Goal: Task Accomplishment & Management: Use online tool/utility

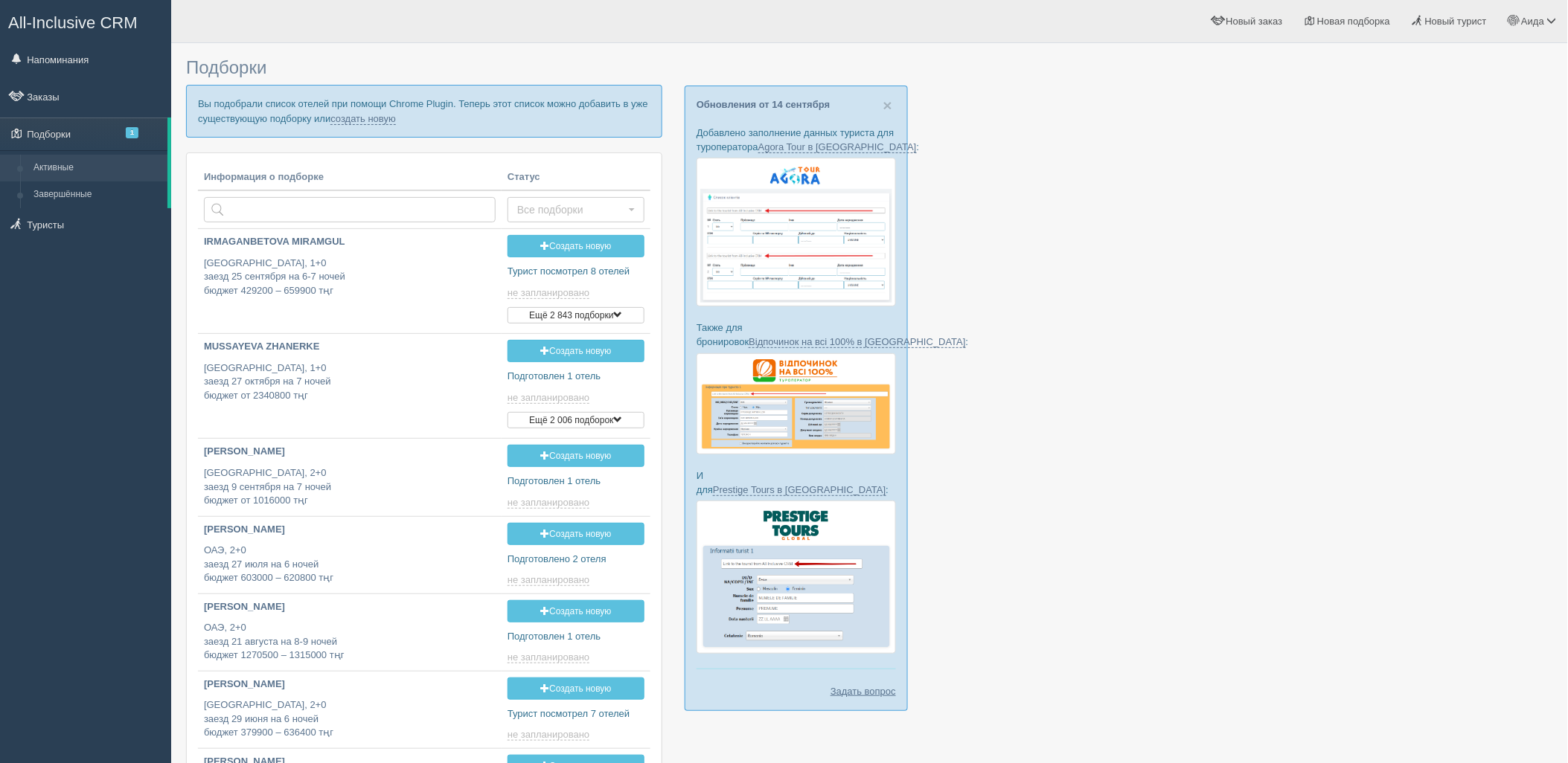
type input "2025-09-15 18:35"
click at [350, 113] on link "создать новую" at bounding box center [363, 119] width 66 height 12
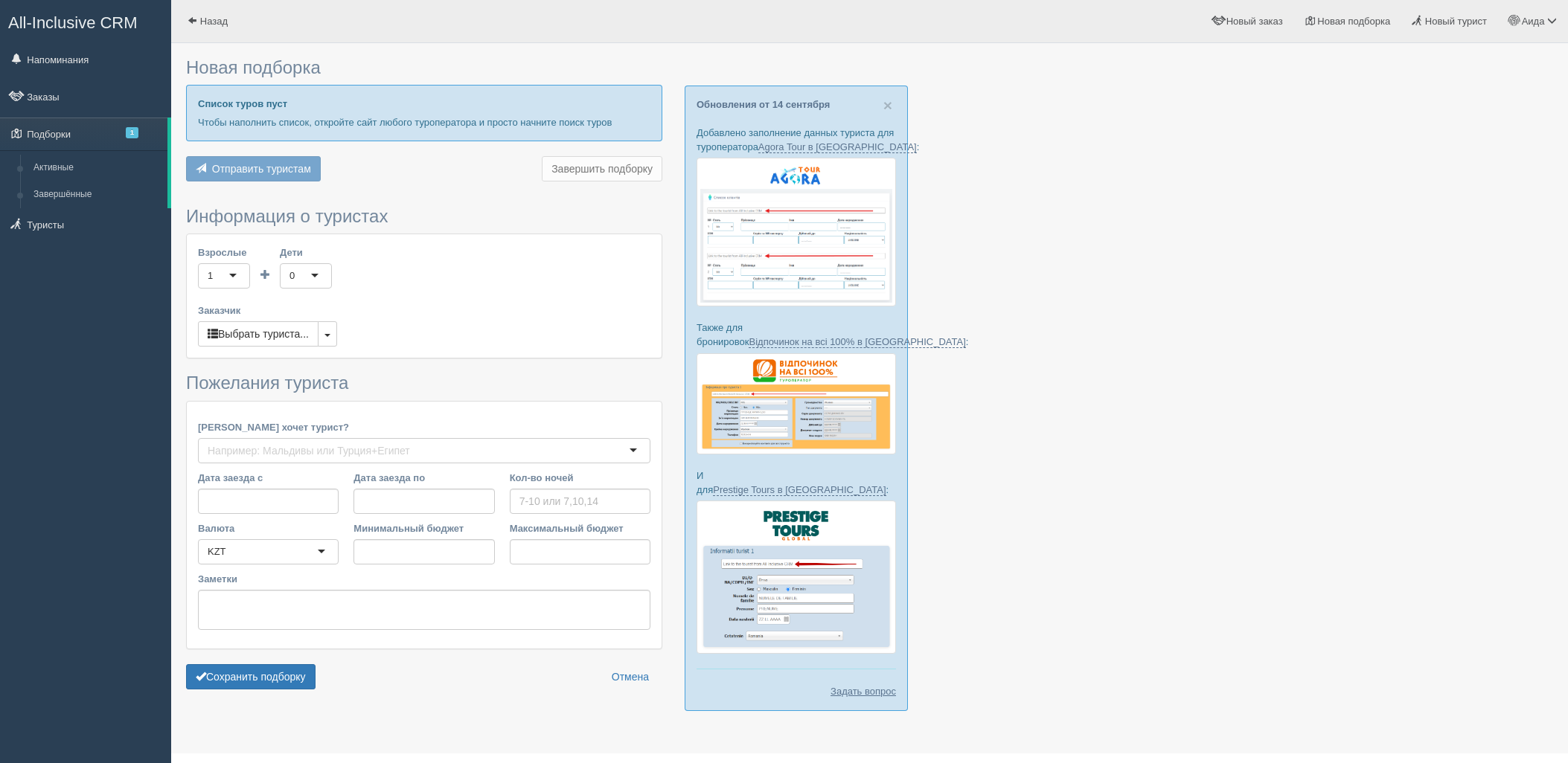
type input "8"
type input "477500"
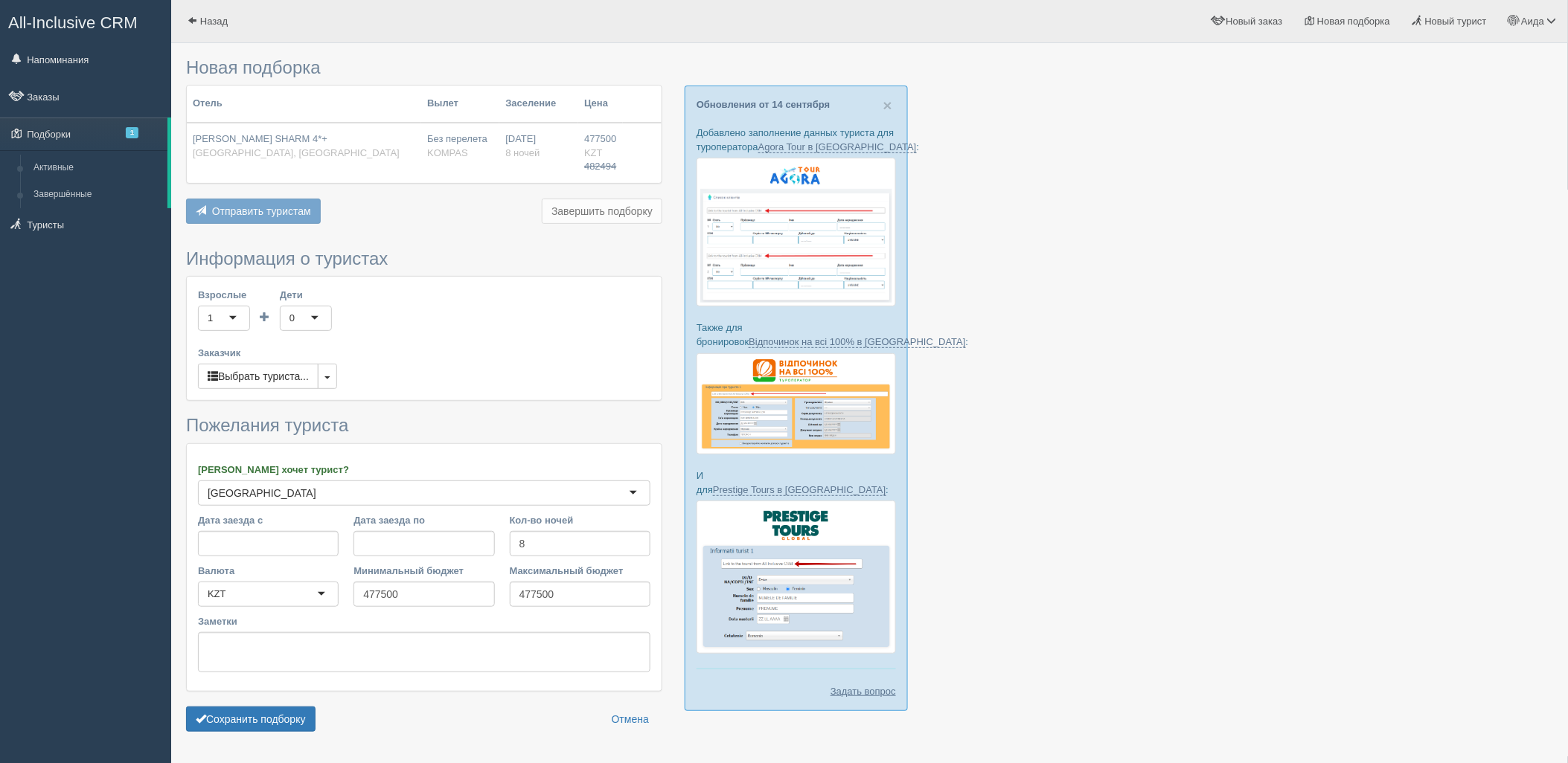
scroll to position [43, 0]
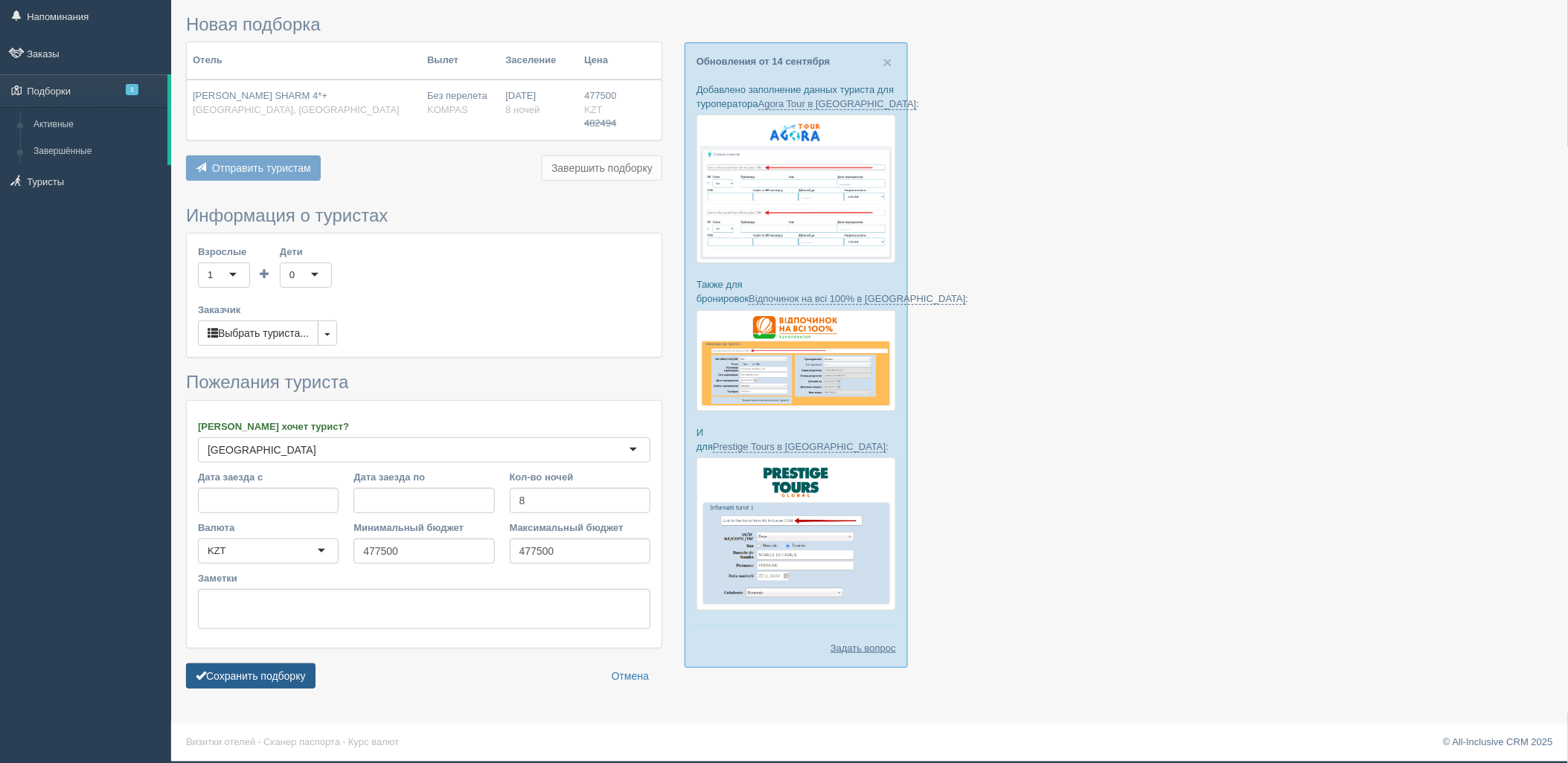
click at [279, 675] on button "Сохранить подборку" at bounding box center [250, 676] width 129 height 26
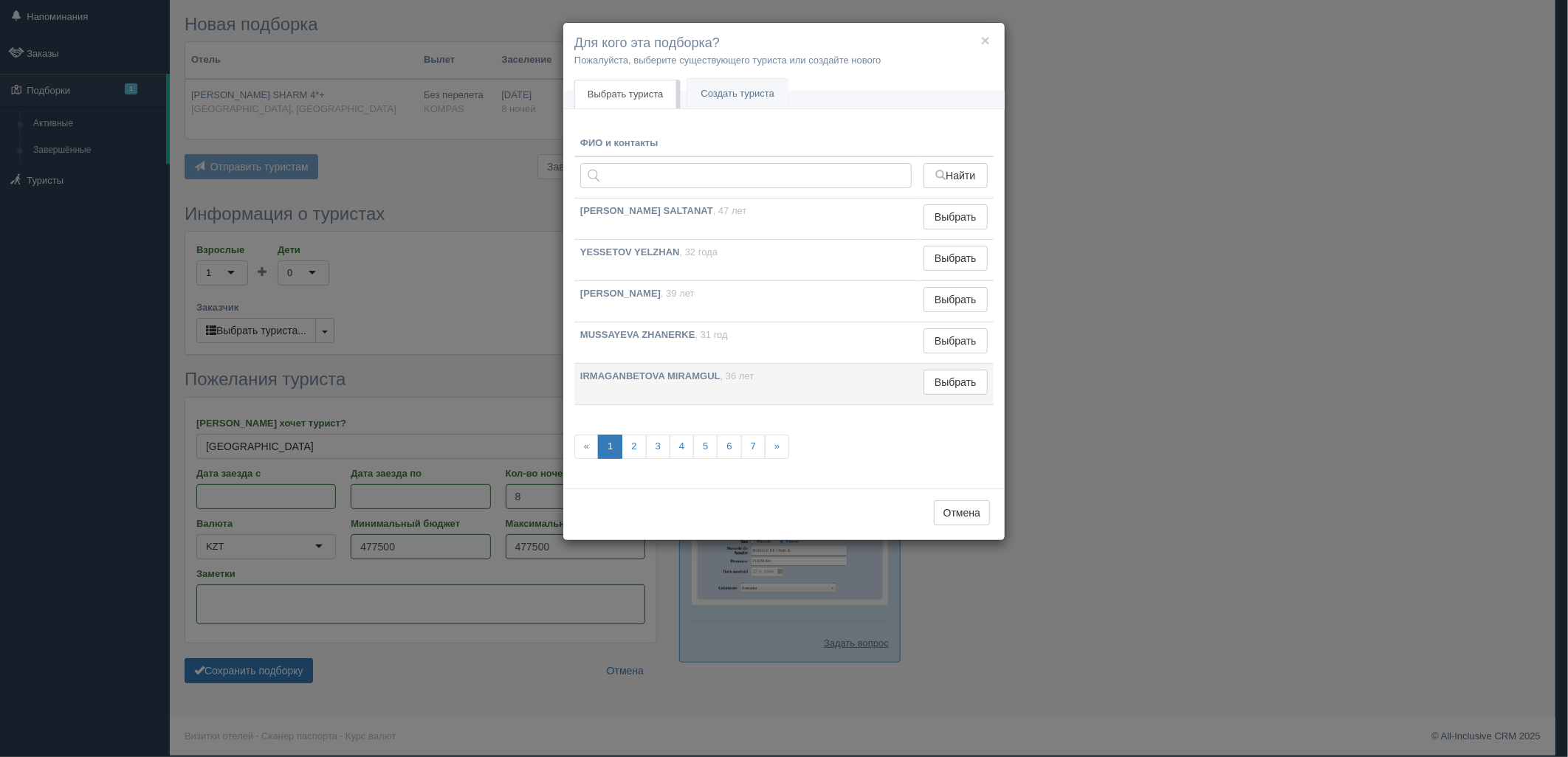
click at [945, 398] on td "Выбрать Выбран" at bounding box center [955, 385] width 76 height 42
click at [949, 386] on button "Выбрать" at bounding box center [955, 382] width 64 height 25
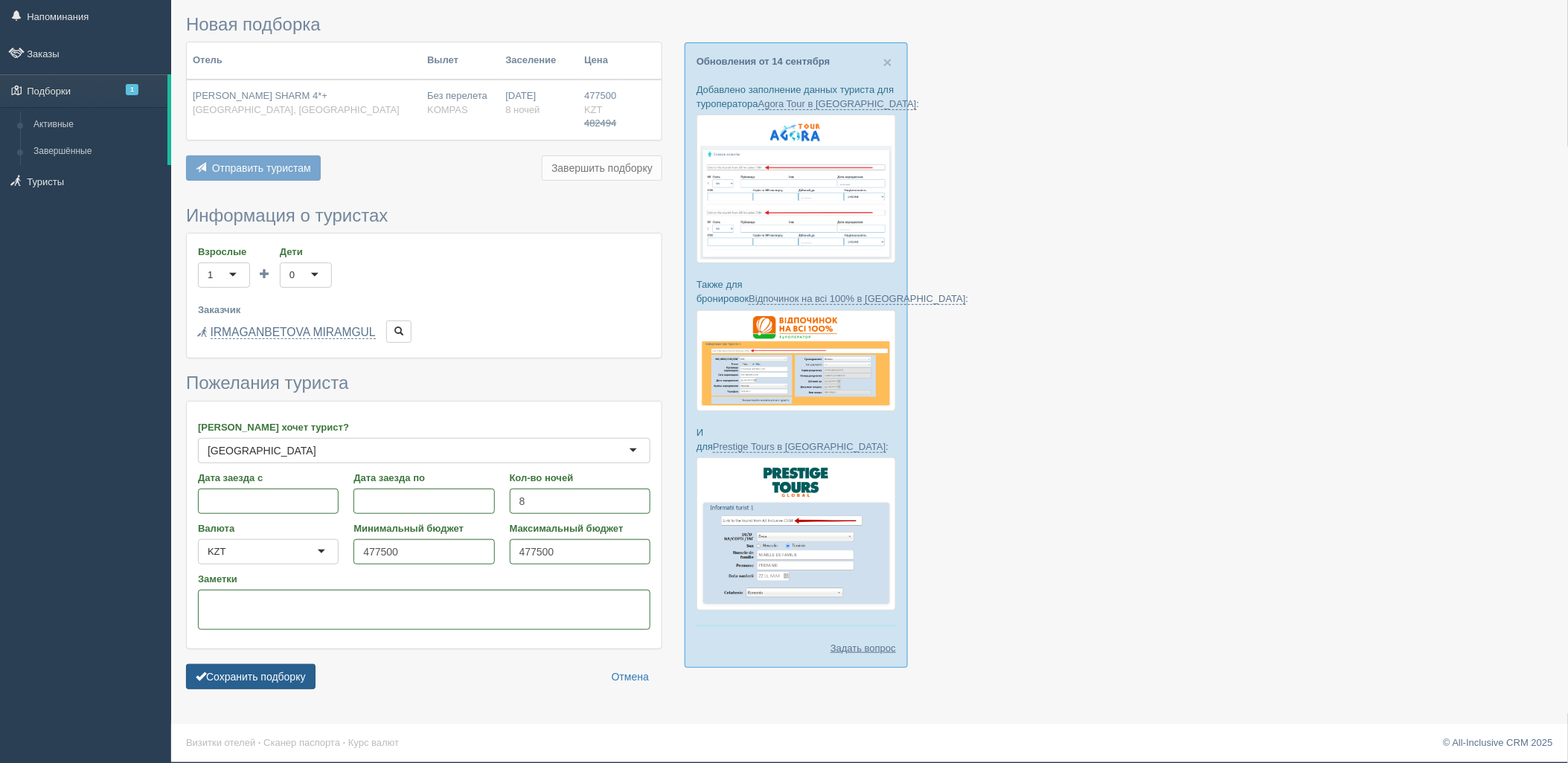
click at [251, 677] on button "Сохранить подборку" at bounding box center [250, 677] width 129 height 26
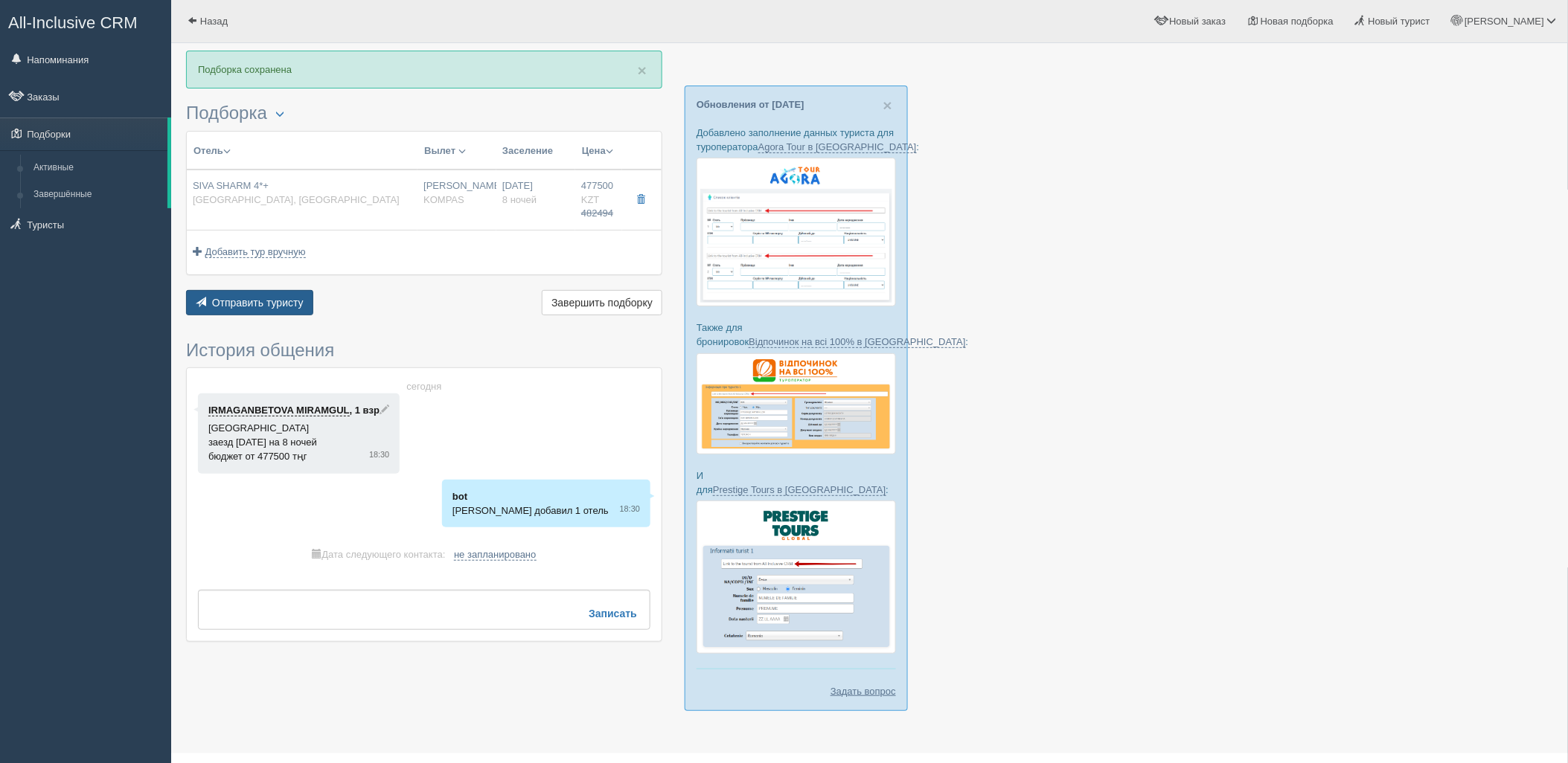
click at [243, 303] on span "Отправить туристу" at bounding box center [258, 302] width 92 height 12
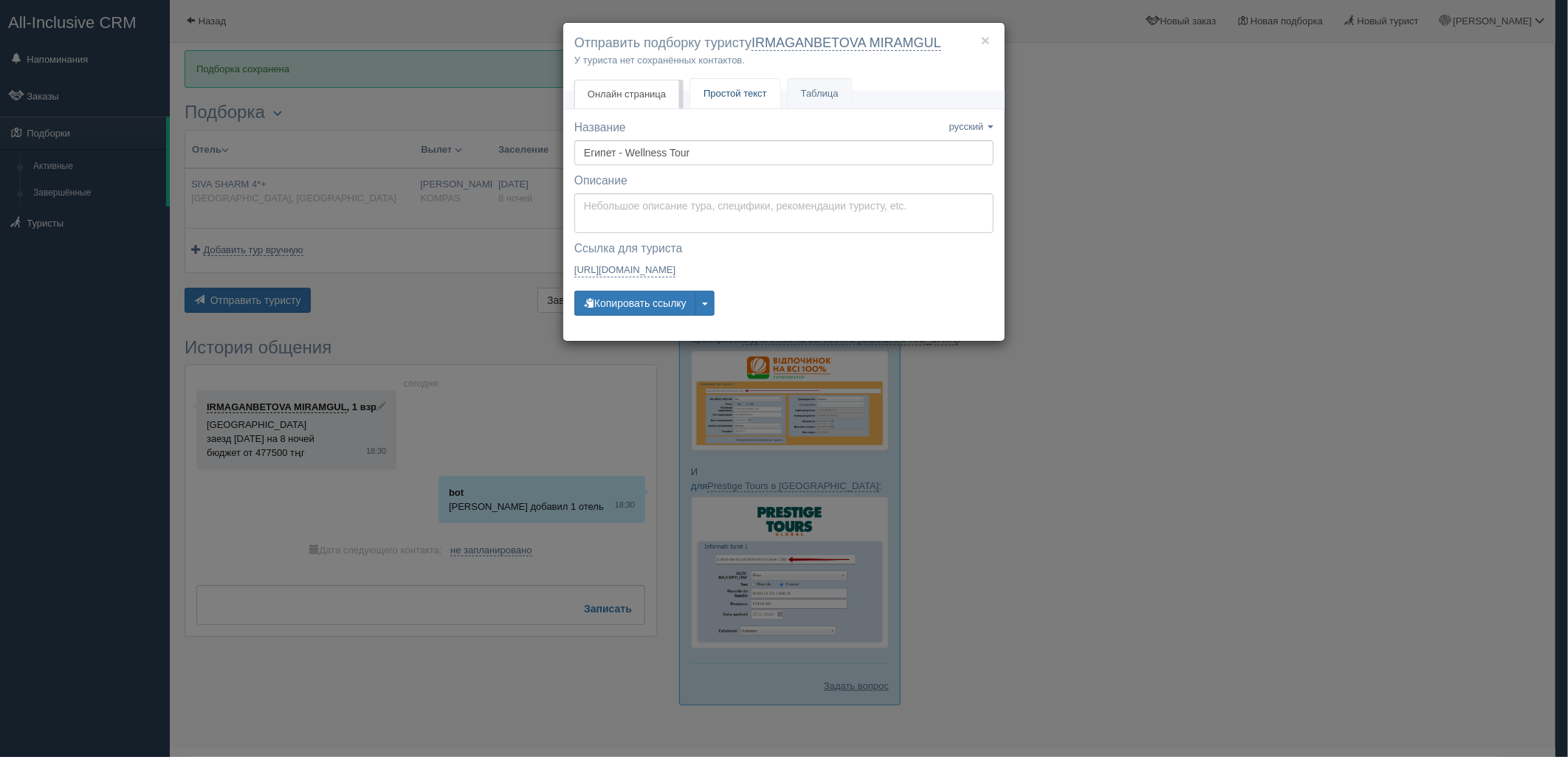
click at [719, 104] on link "Простой текст Текст" at bounding box center [735, 93] width 90 height 30
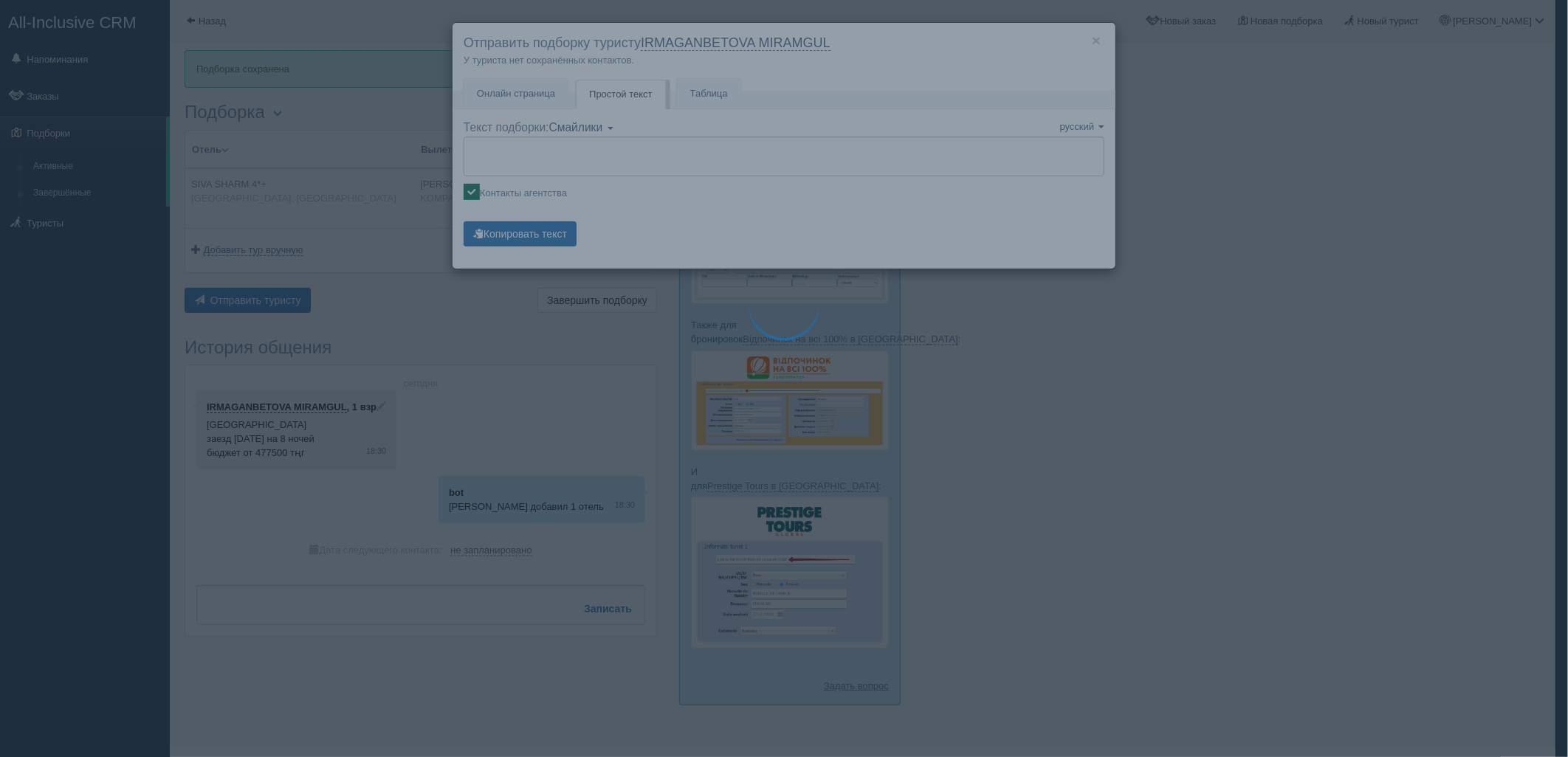
type textarea "🌞 Добрый день! Предлагаем Вам рассмотреть следующие варианты: 🌎 Египет, Шарм-эл…"
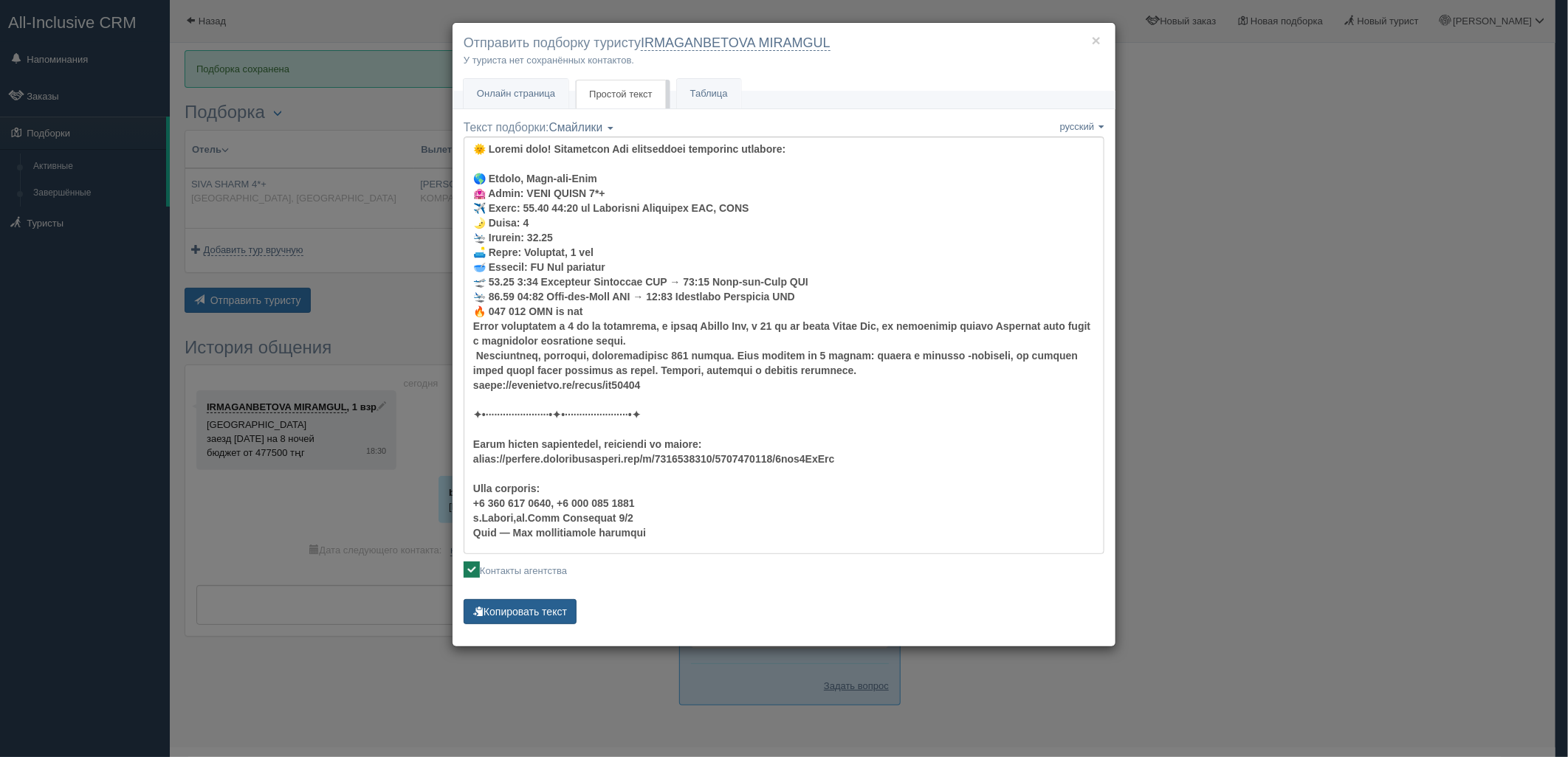
click at [547, 600] on button "Копировать текст" at bounding box center [520, 612] width 113 height 25
